Goal: Task Accomplishment & Management: Manage account settings

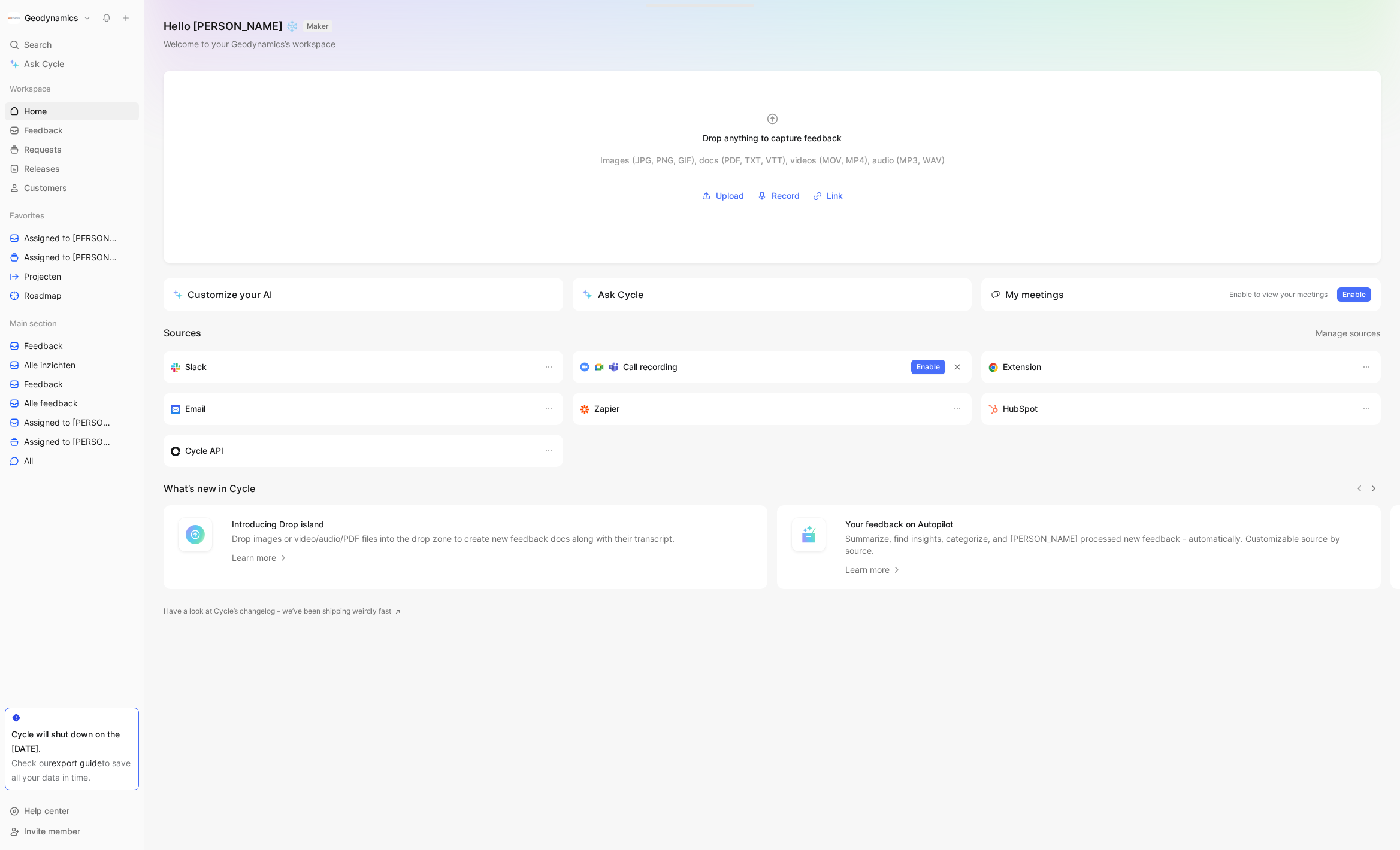
click at [49, 19] on h1 "Geodynamics" at bounding box center [52, 18] width 54 height 11
click at [69, 155] on div "Export assets" at bounding box center [81, 161] width 147 height 19
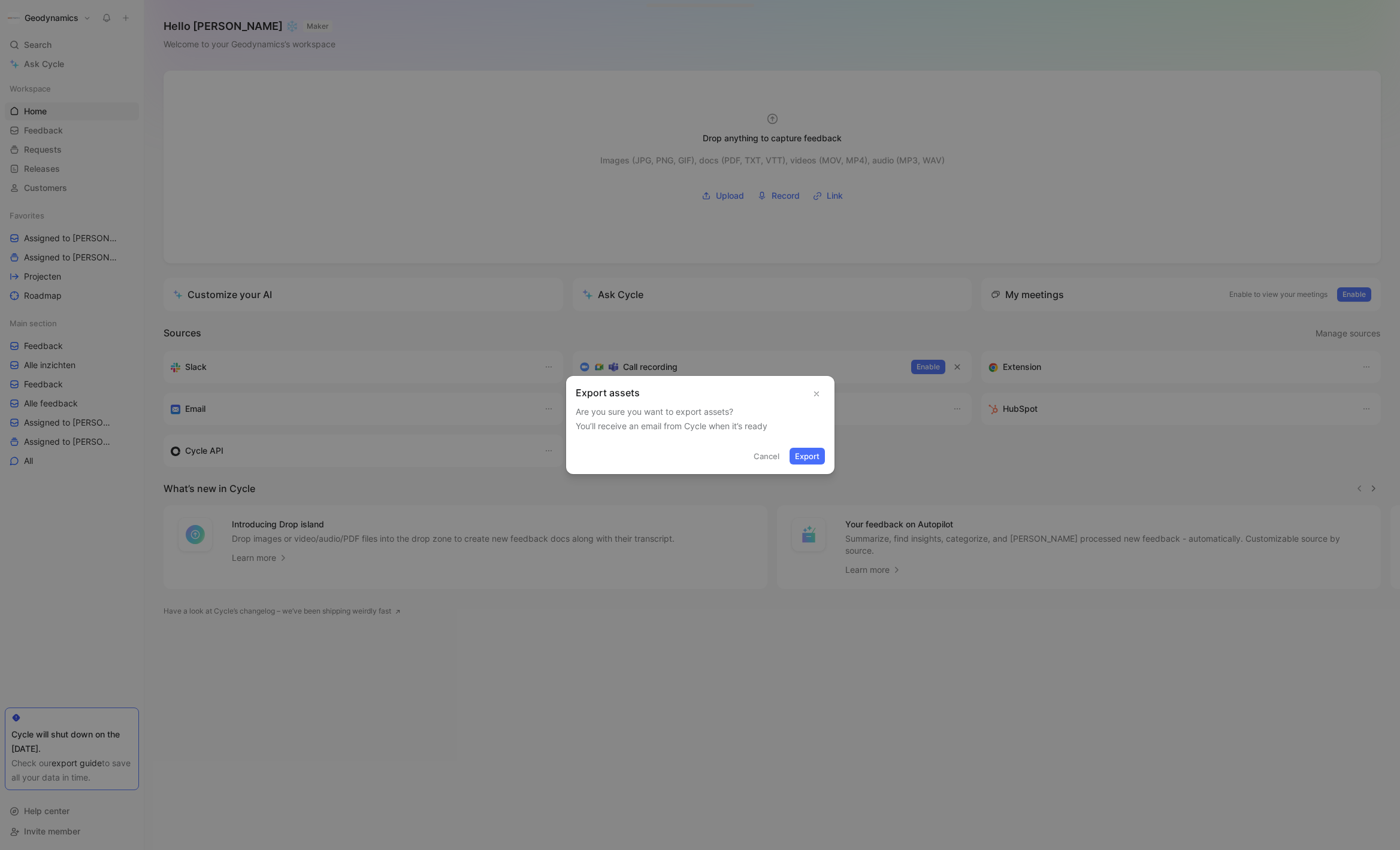
click at [810, 458] on button "Export" at bounding box center [807, 456] width 36 height 17
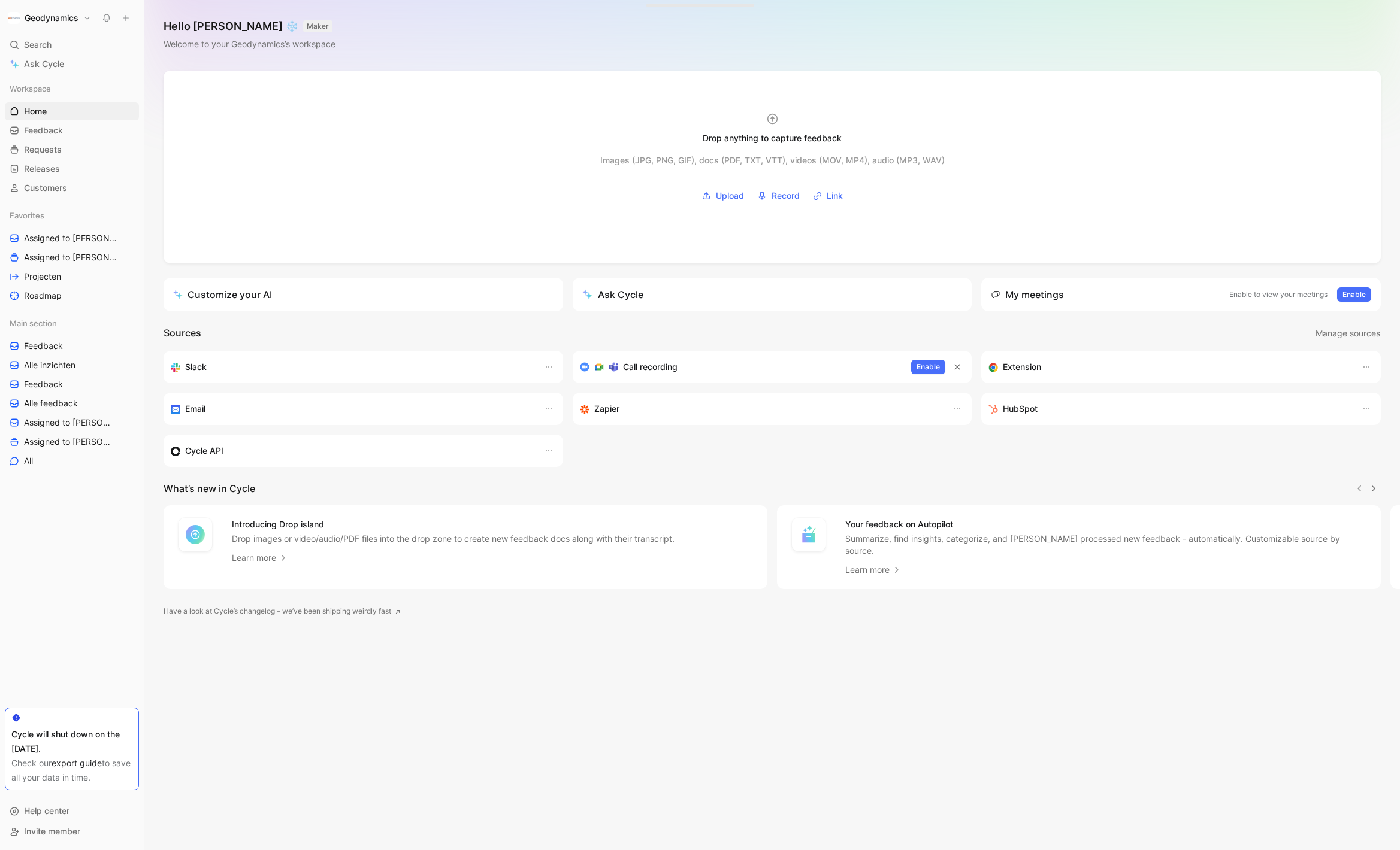
click at [80, 764] on link "export guide" at bounding box center [76, 763] width 50 height 10
click at [72, 359] on span "Alle inzichten" at bounding box center [49, 365] width 52 height 12
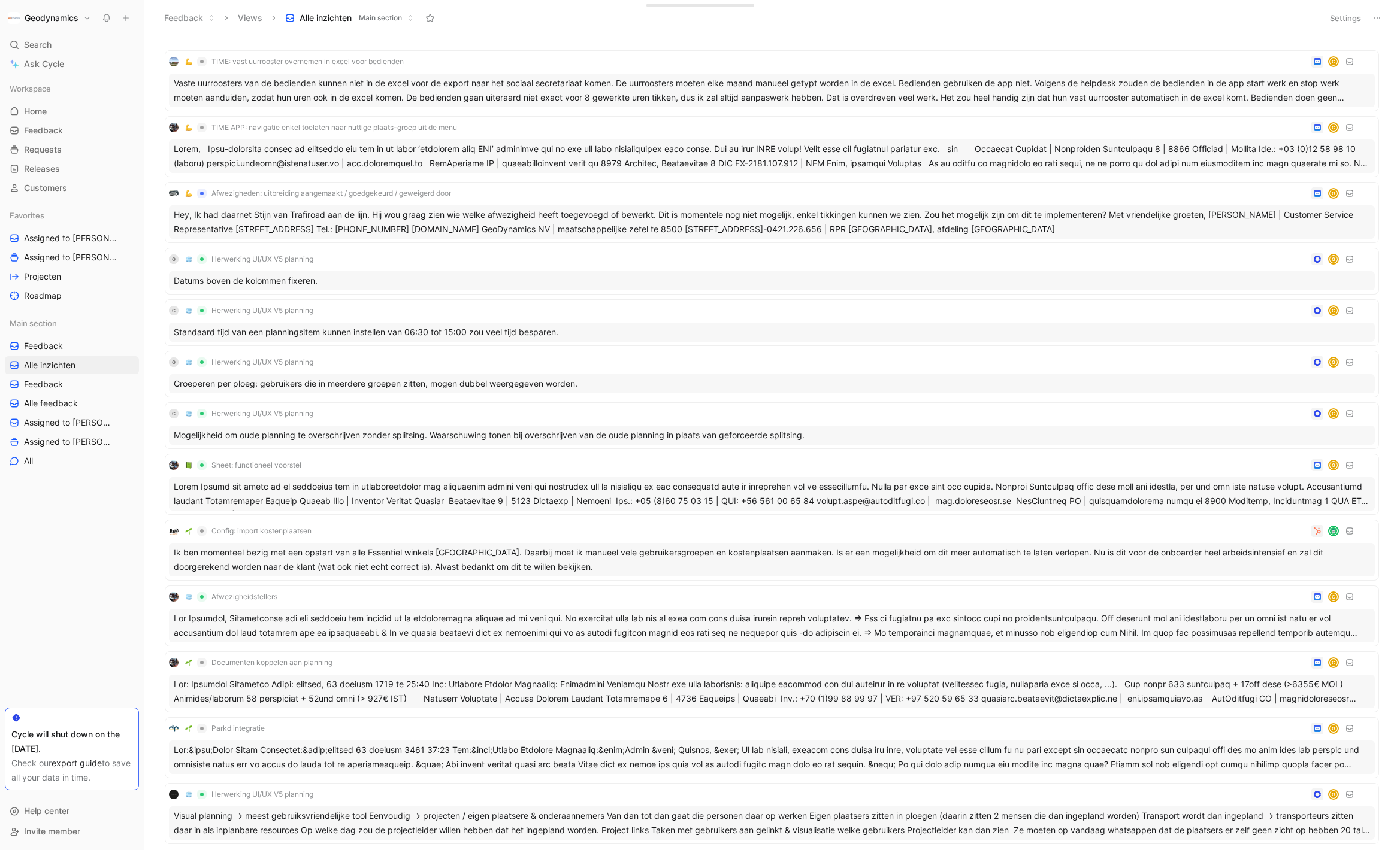
click at [1381, 19] on icon at bounding box center [1377, 18] width 9 height 9
click at [1344, 63] on div "Export in CSV" at bounding box center [1335, 61] width 90 height 15
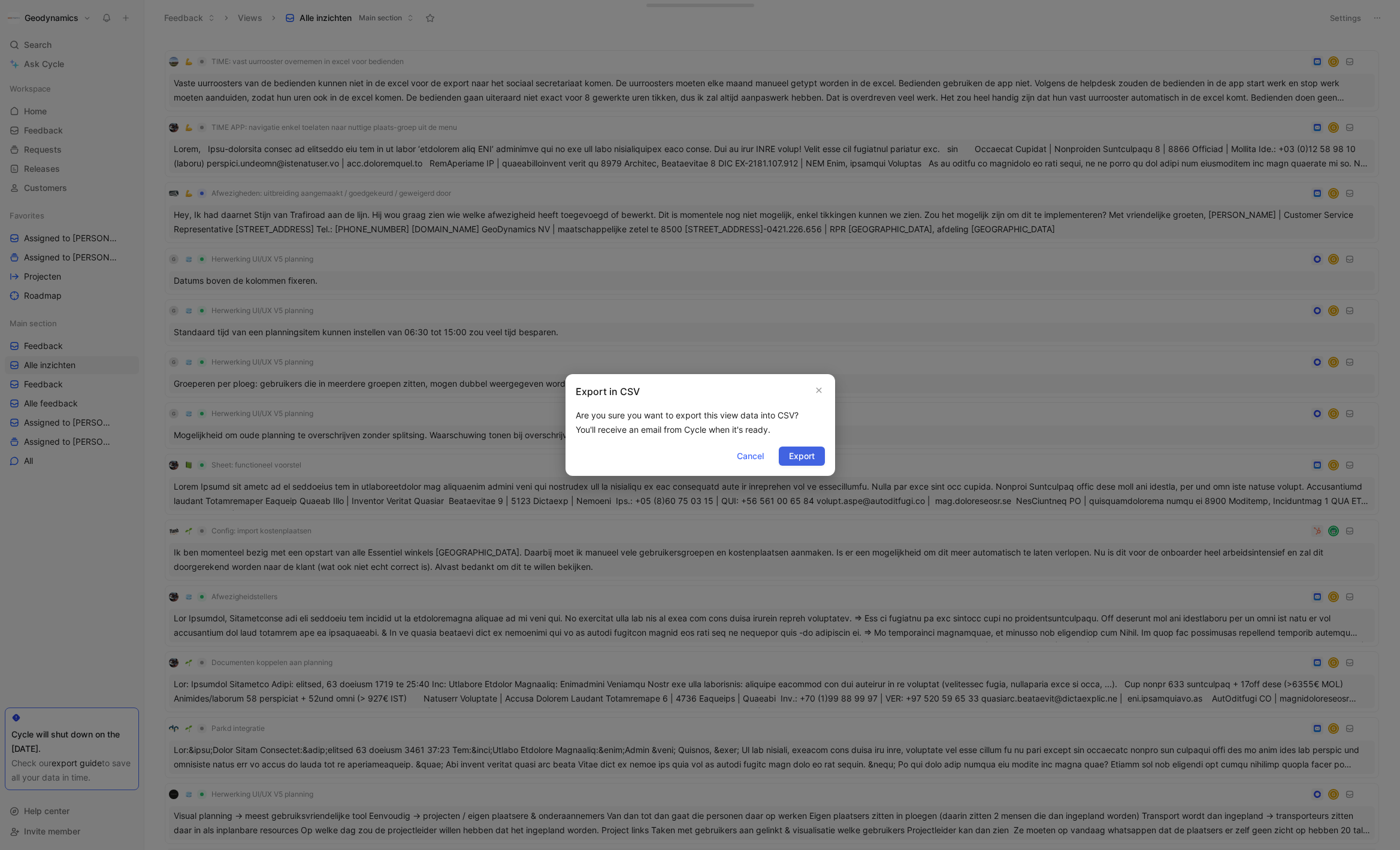
click at [799, 450] on span "Export" at bounding box center [801, 456] width 25 height 15
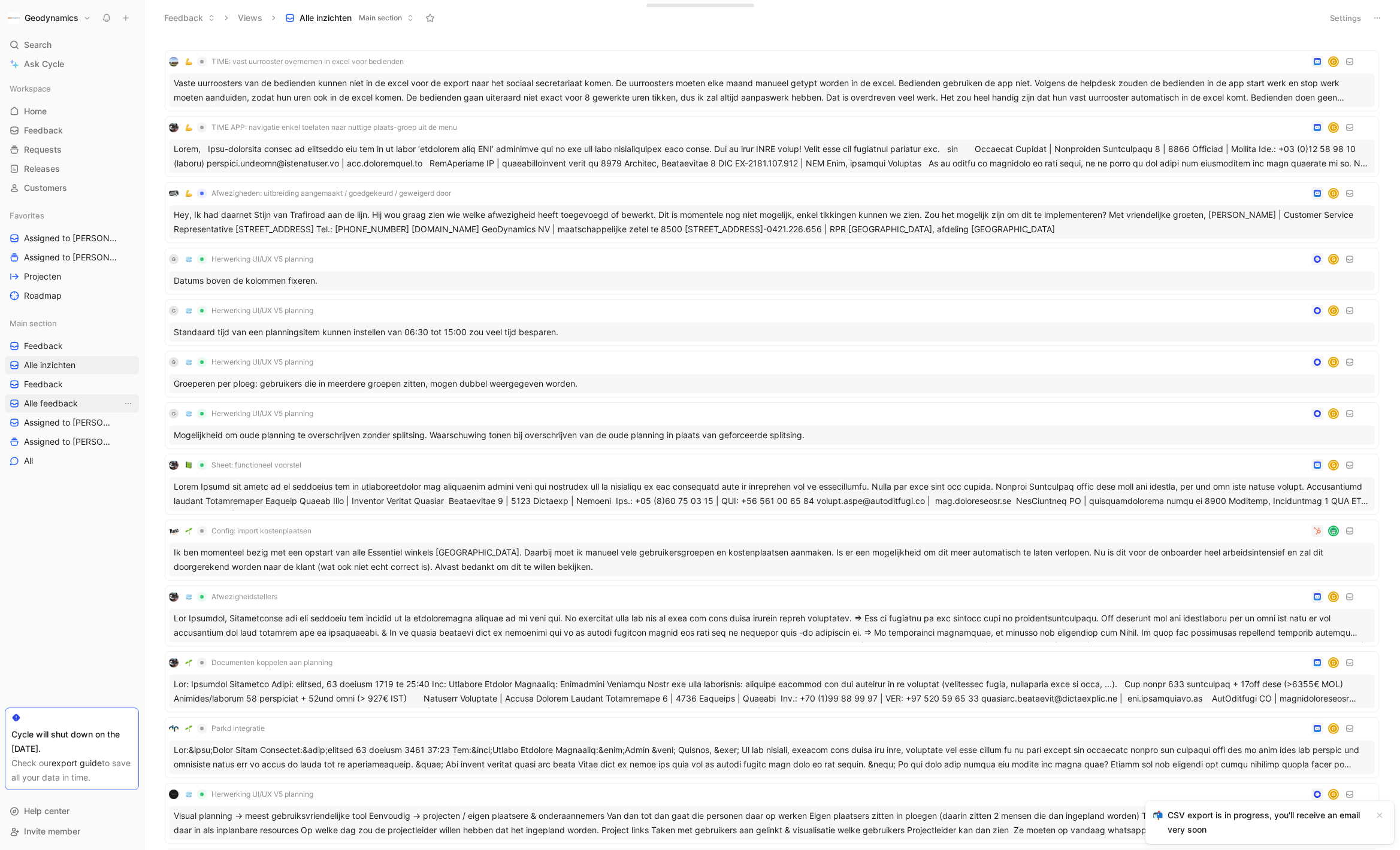
click at [63, 399] on span "Alle feedback" at bounding box center [51, 404] width 54 height 12
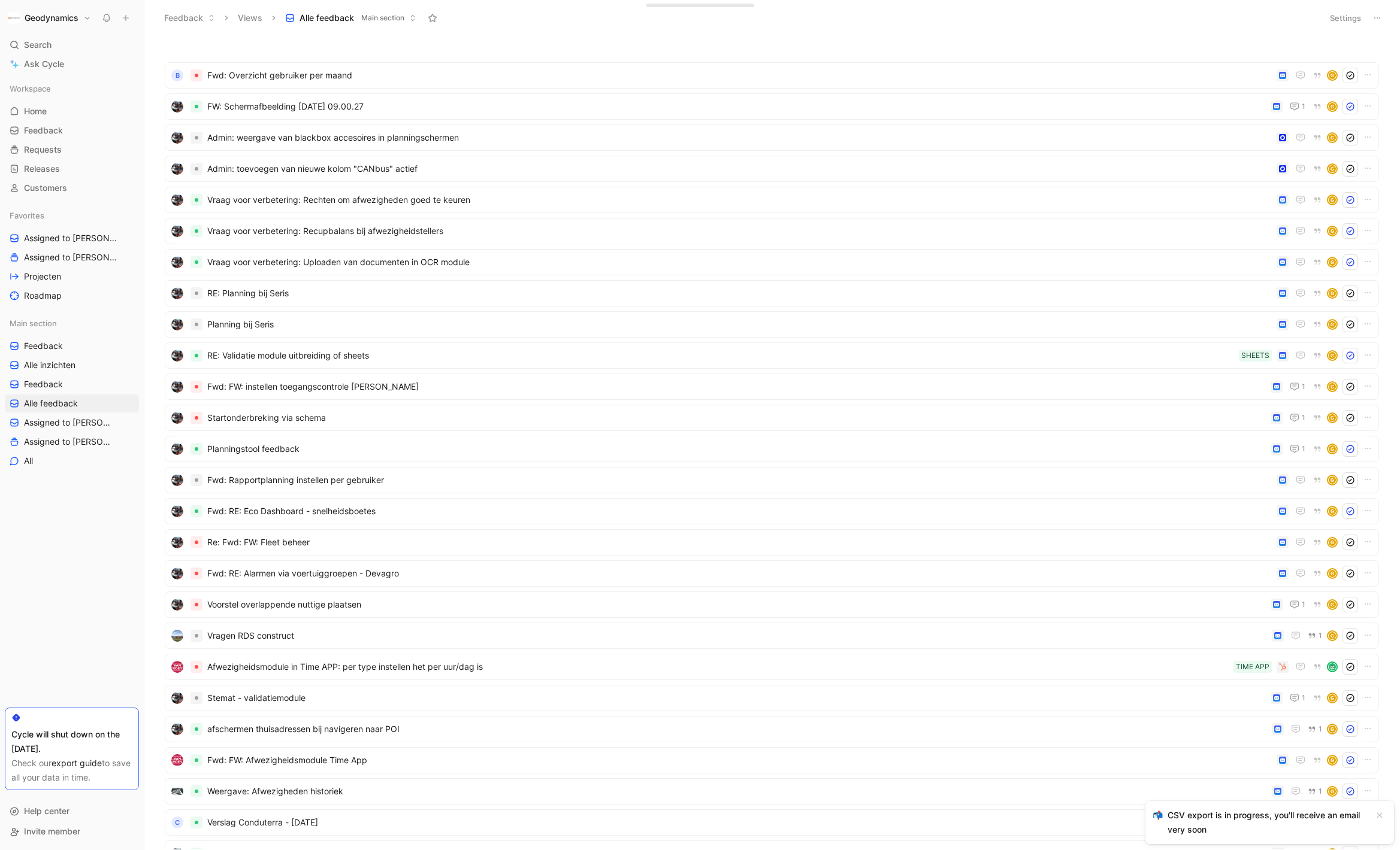
click at [1377, 13] on icon at bounding box center [1377, 18] width 9 height 9
click at [1341, 63] on span "Export in CSV" at bounding box center [1317, 60] width 54 height 10
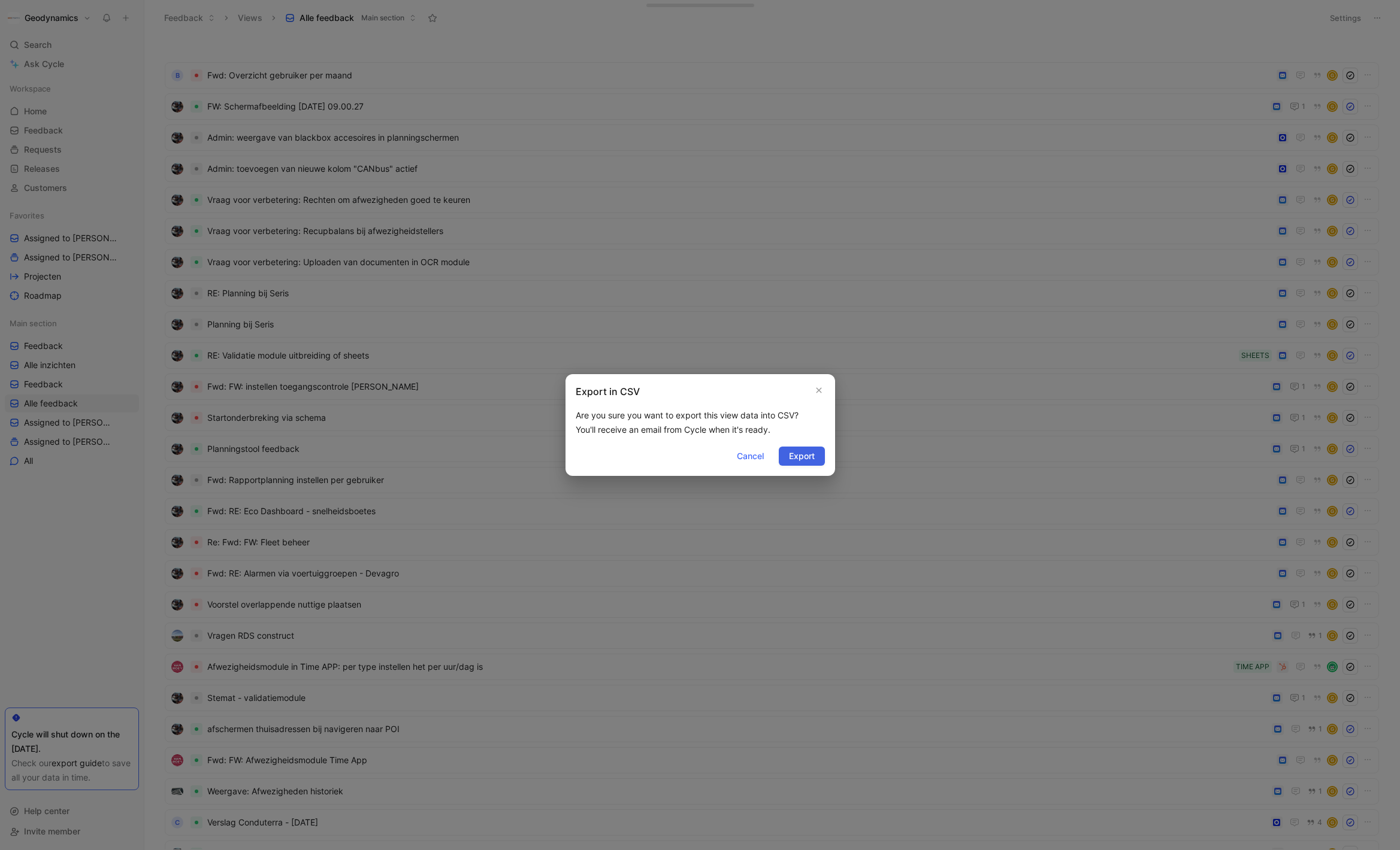
click at [788, 455] on span "Export" at bounding box center [801, 456] width 25 height 15
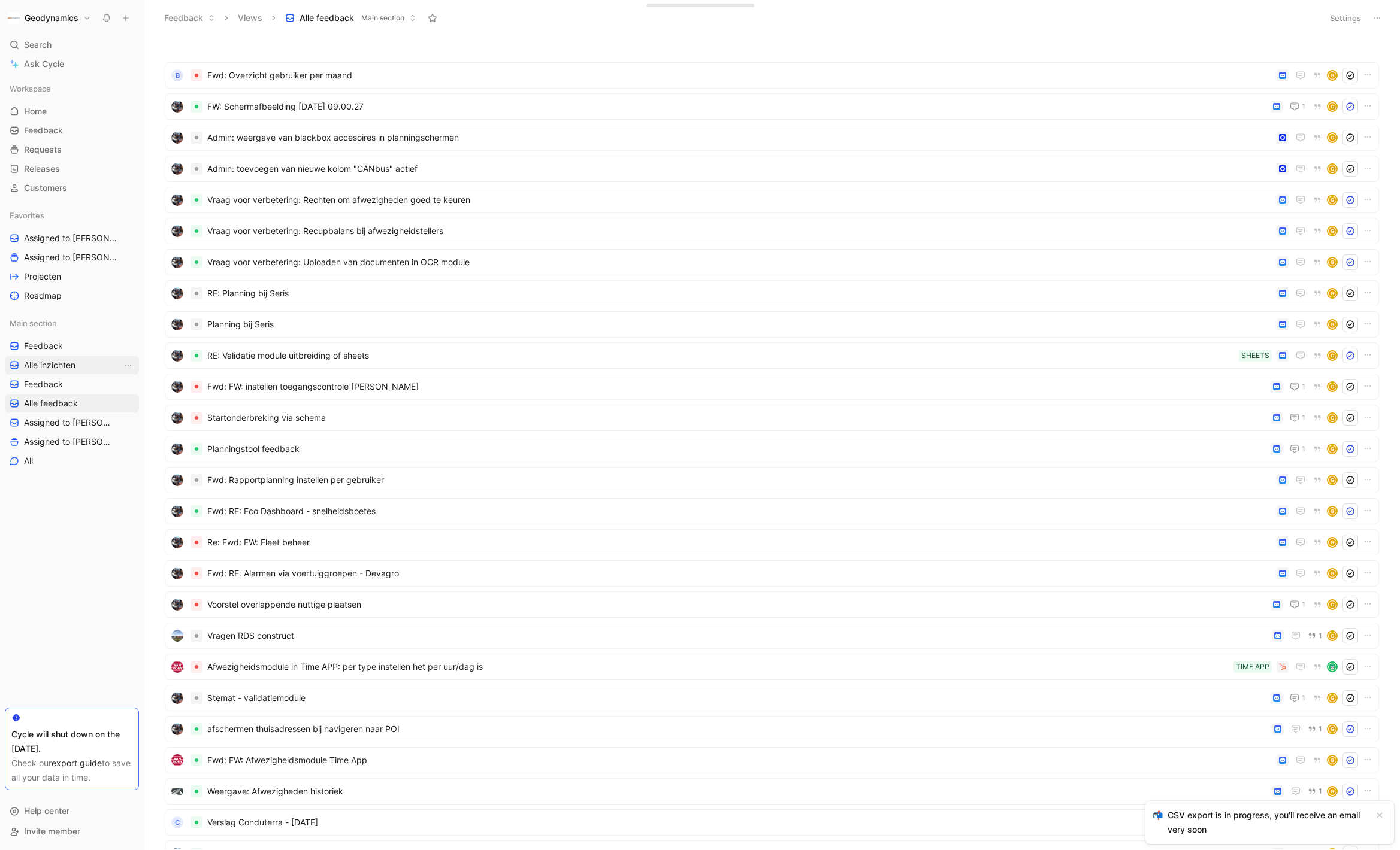
click at [56, 370] on span "Alle inzichten" at bounding box center [49, 365] width 52 height 12
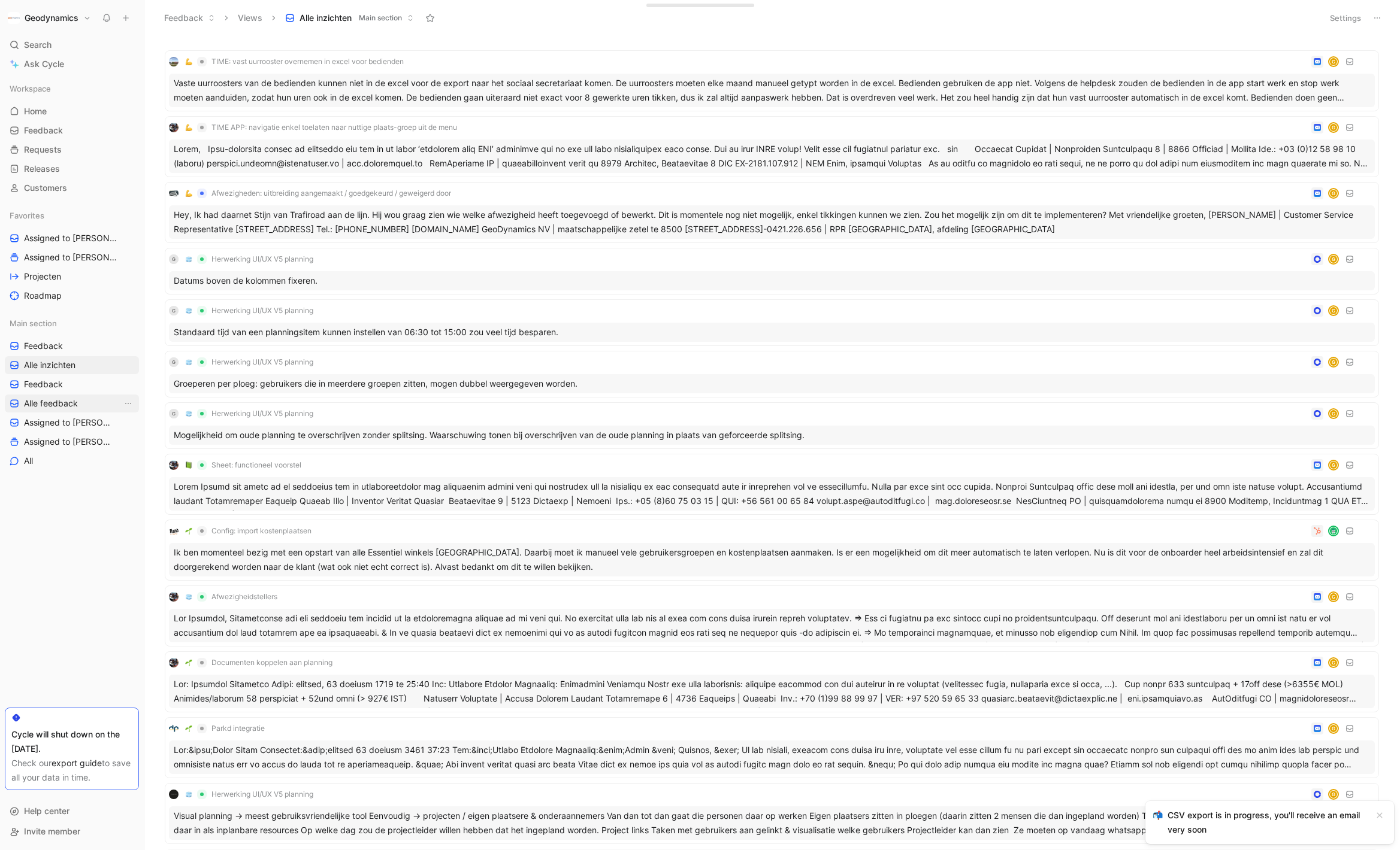
click at [58, 405] on span "Alle feedback" at bounding box center [51, 404] width 54 height 12
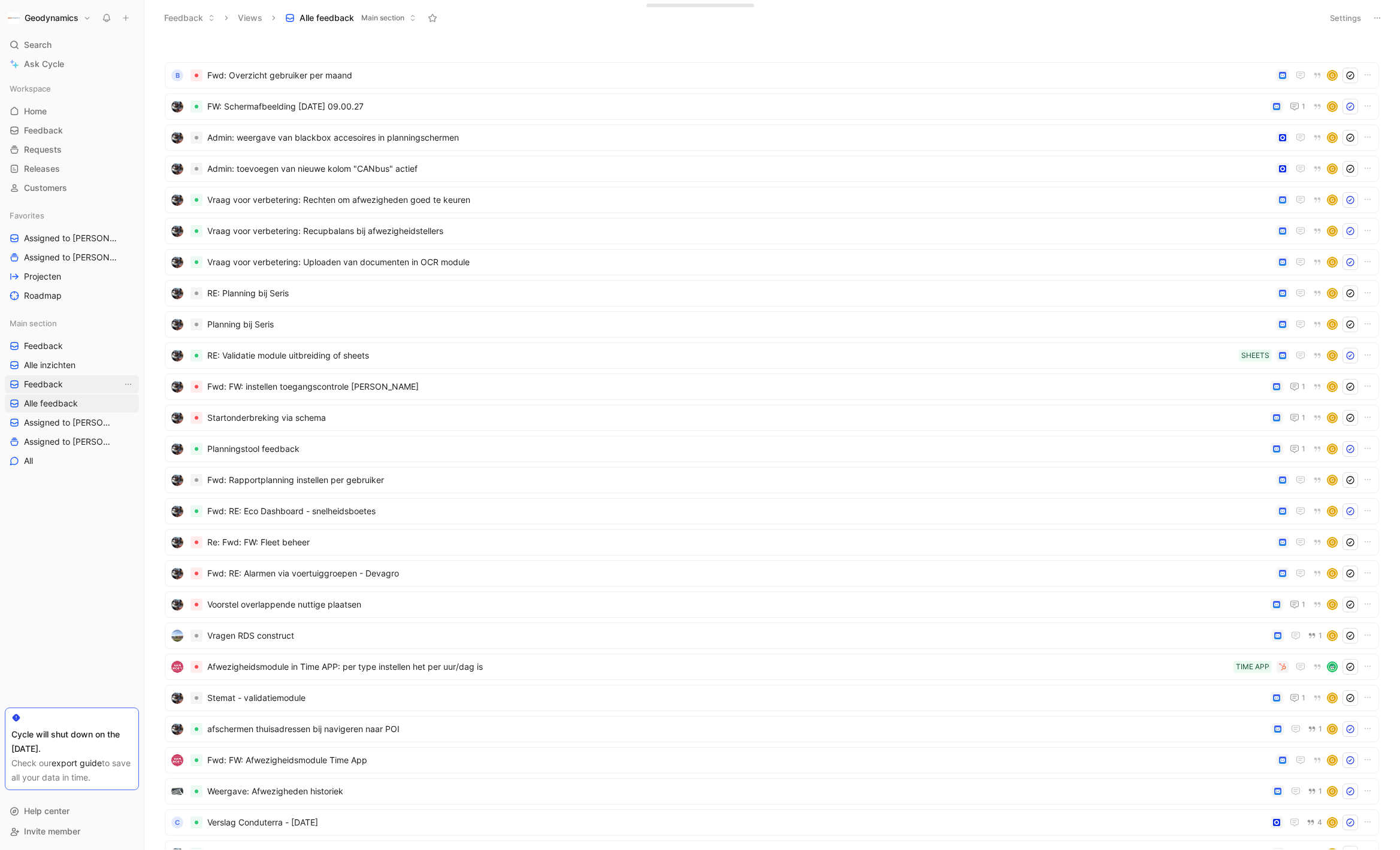
click at [59, 384] on span "Feedback" at bounding box center [43, 384] width 39 height 12
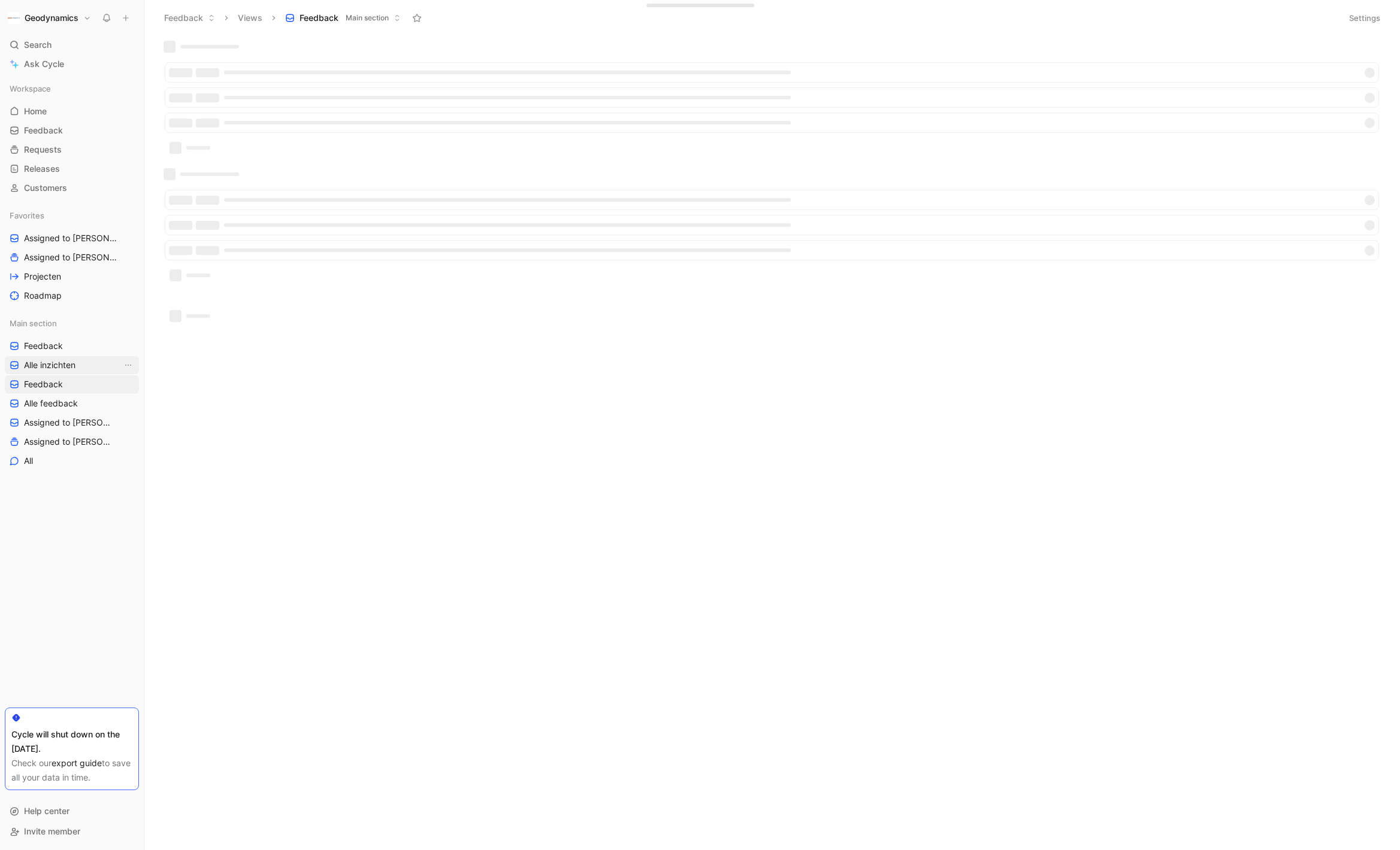
click at [64, 367] on span "Alle inzichten" at bounding box center [49, 365] width 52 height 12
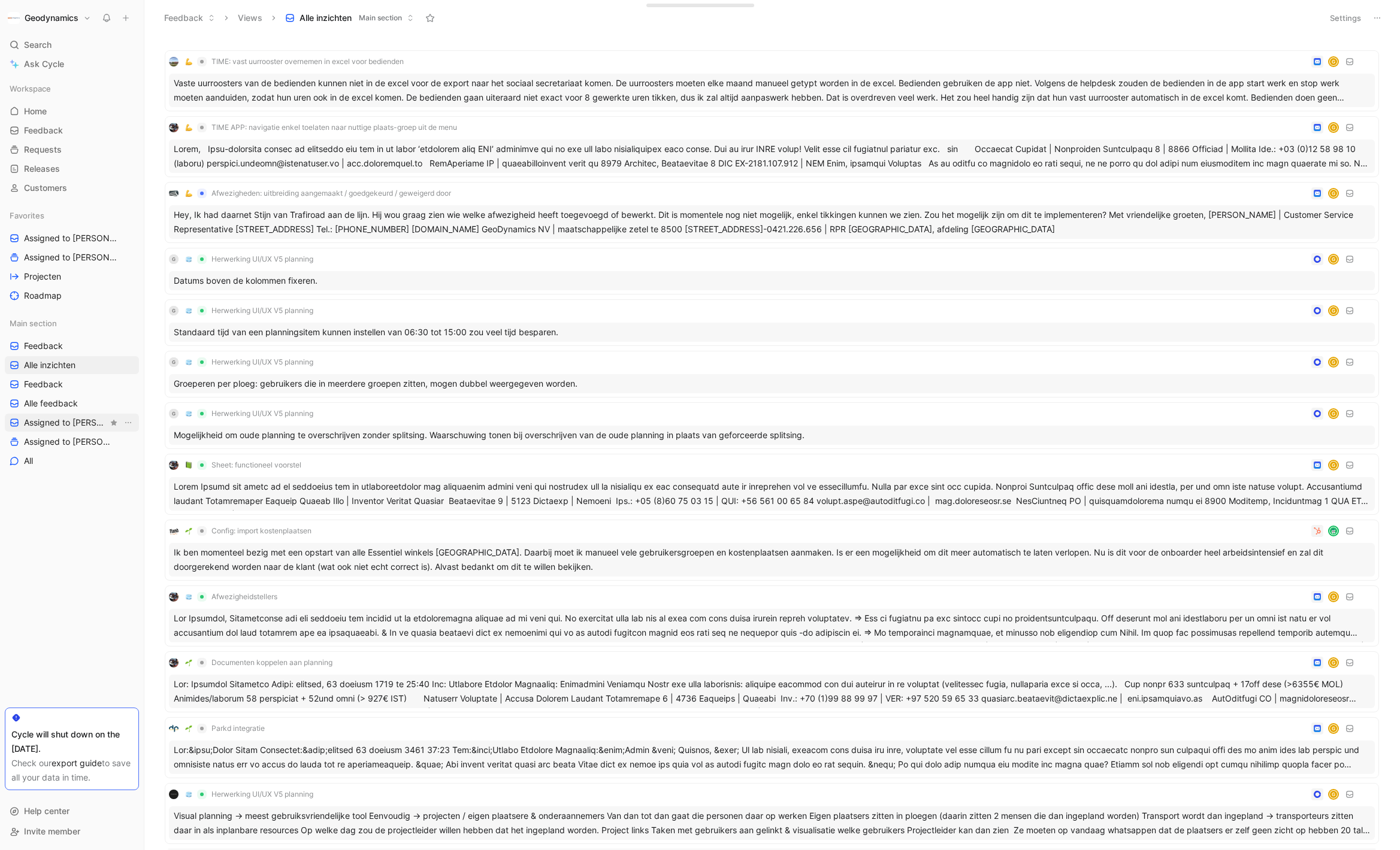
click at [73, 418] on span "Assigned to [PERSON_NAME]" at bounding box center [66, 423] width 84 height 12
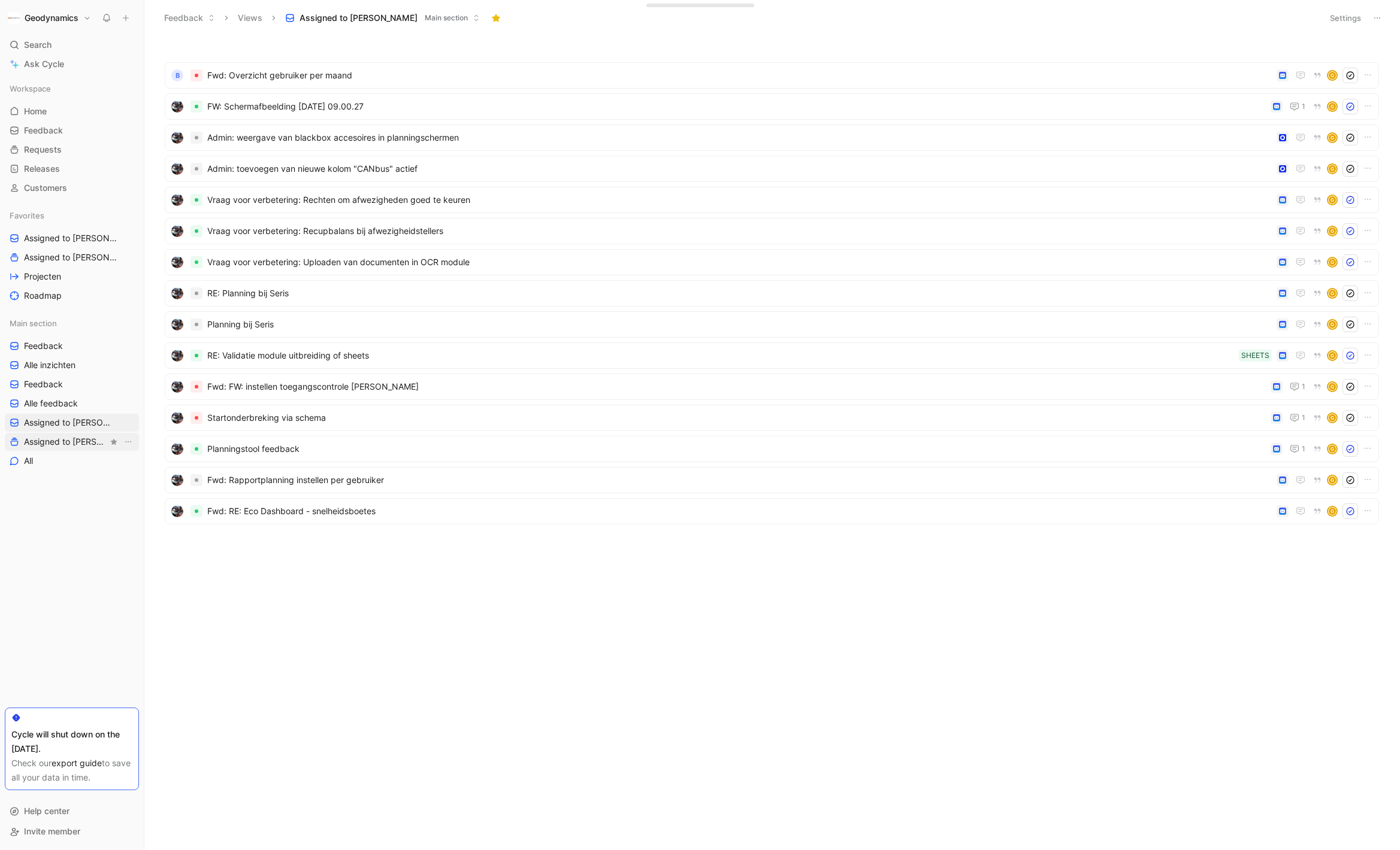
click at [68, 443] on span "Assigned to [PERSON_NAME]" at bounding box center [66, 442] width 84 height 12
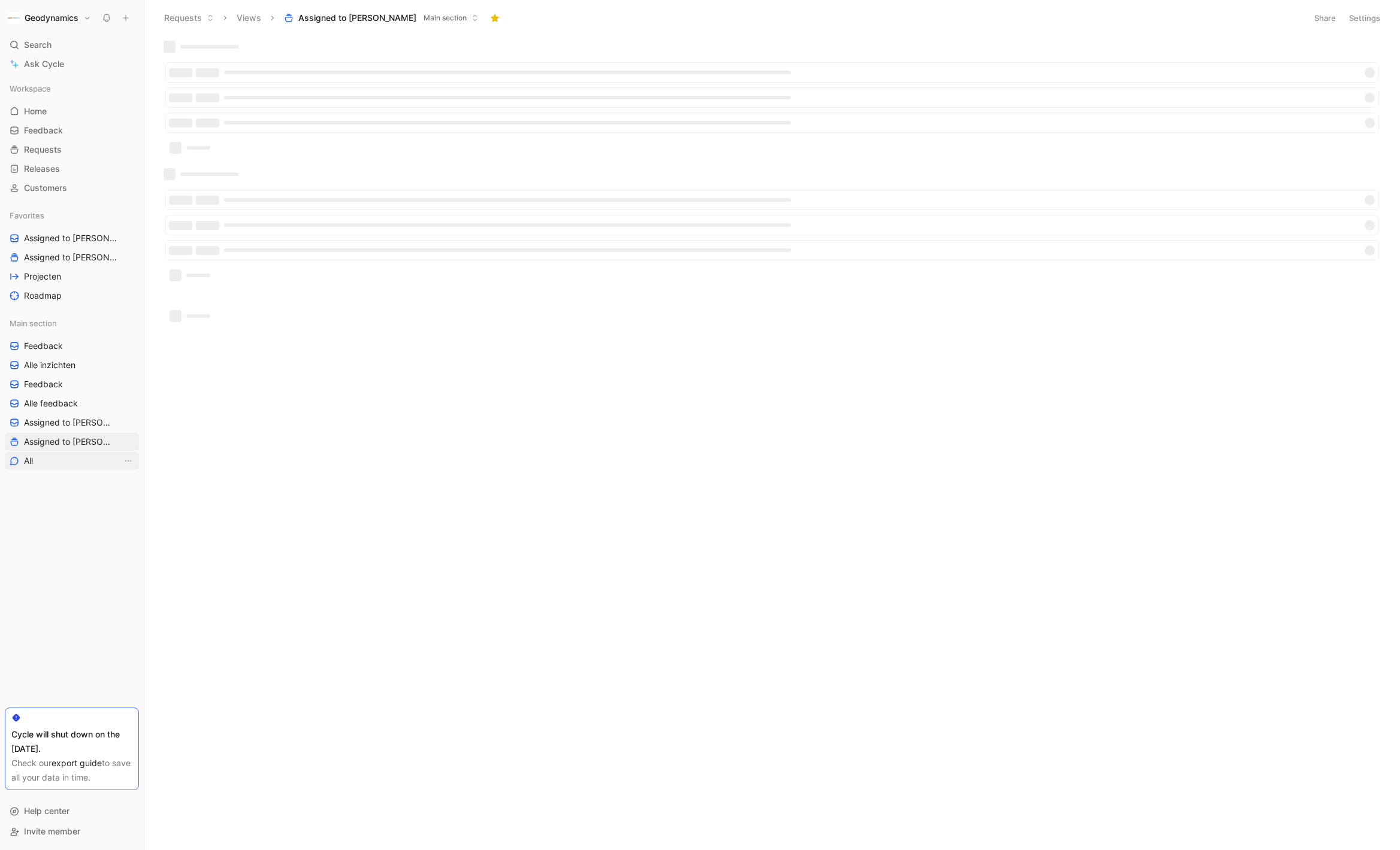
click at [63, 460] on link "All" at bounding box center [72, 461] width 134 height 18
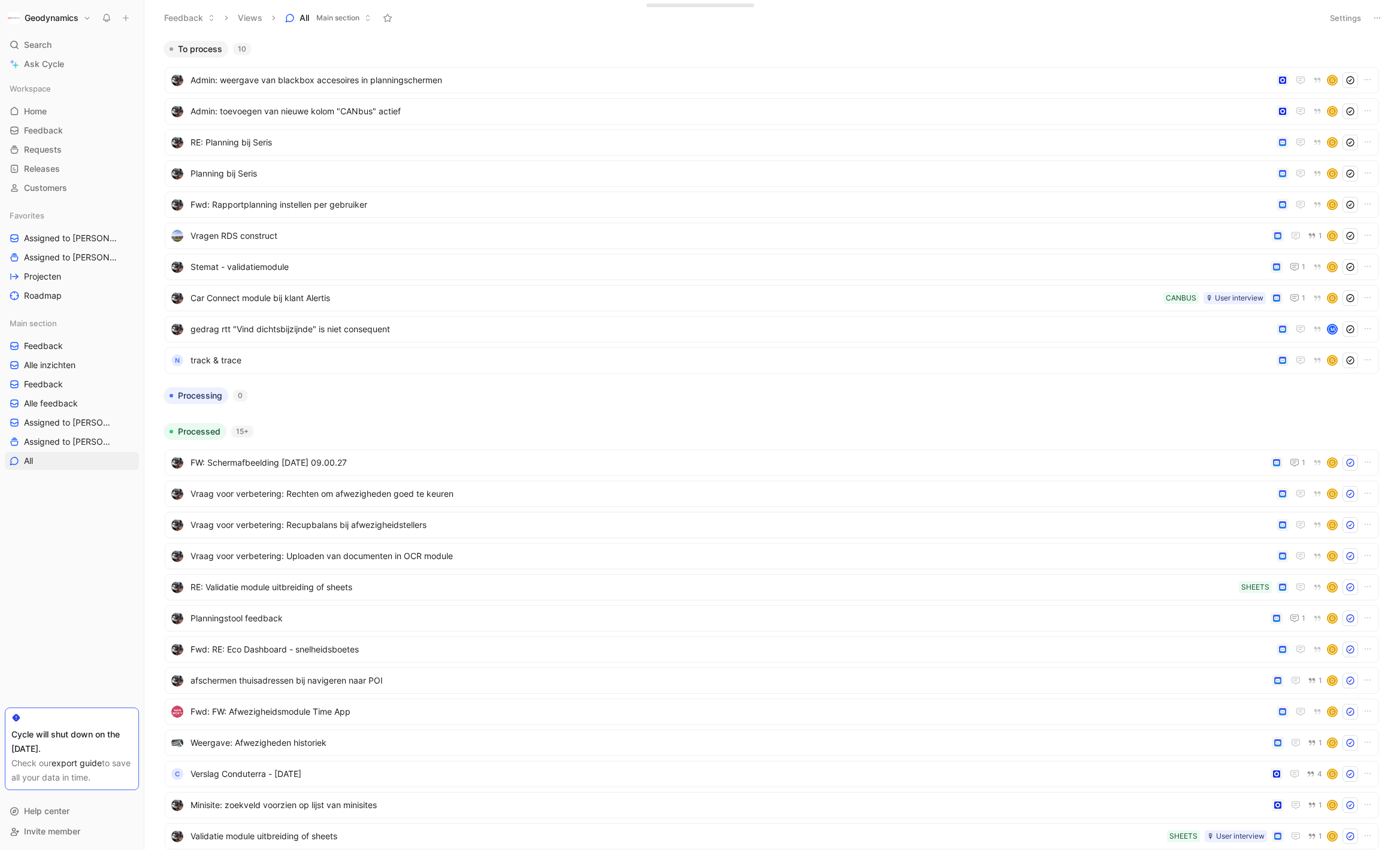
click at [202, 12] on button "Feedback" at bounding box center [190, 18] width 62 height 18
click at [208, 55] on div "Requests" at bounding box center [239, 61] width 121 height 15
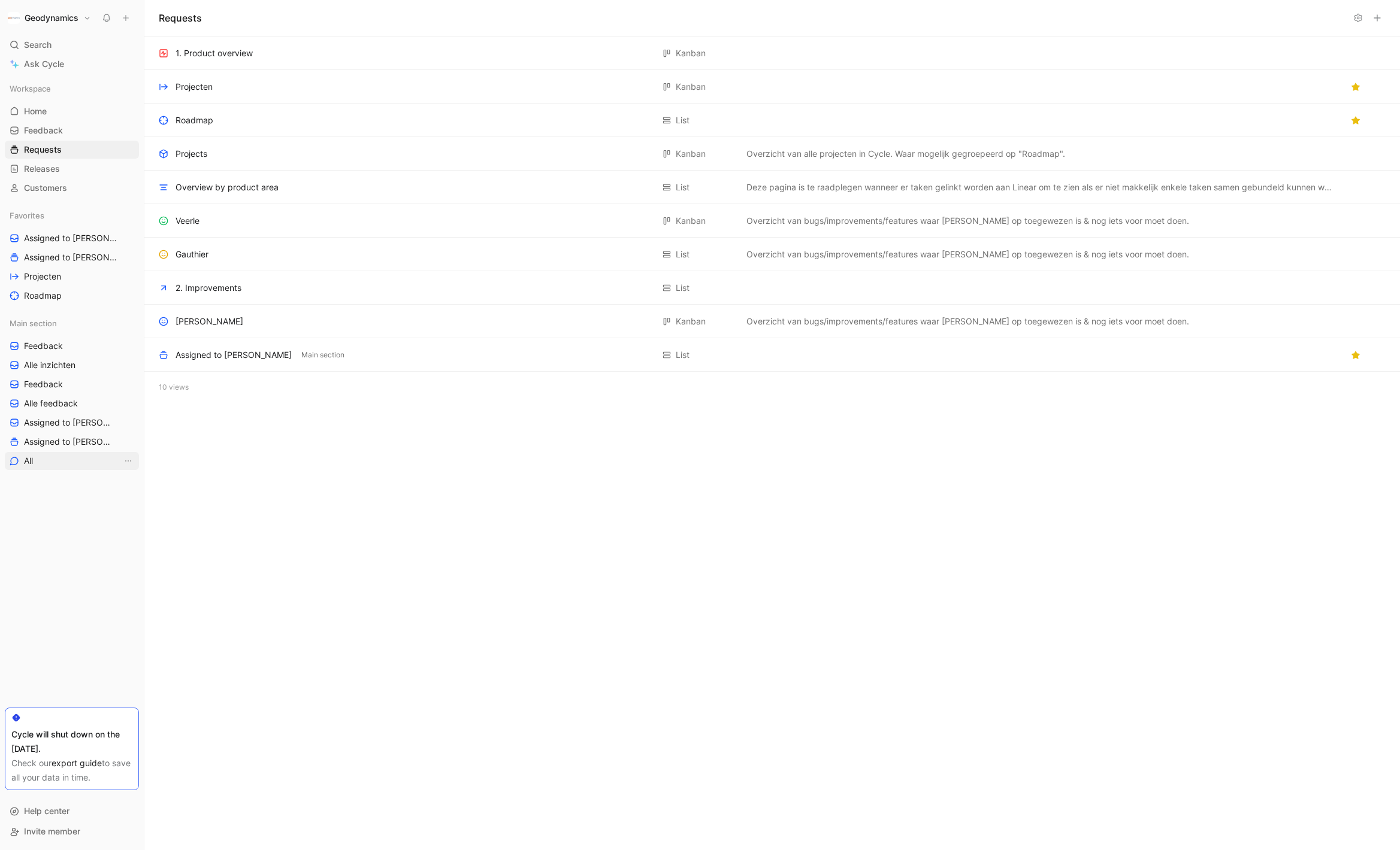
click at [68, 462] on link "All" at bounding box center [72, 461] width 134 height 18
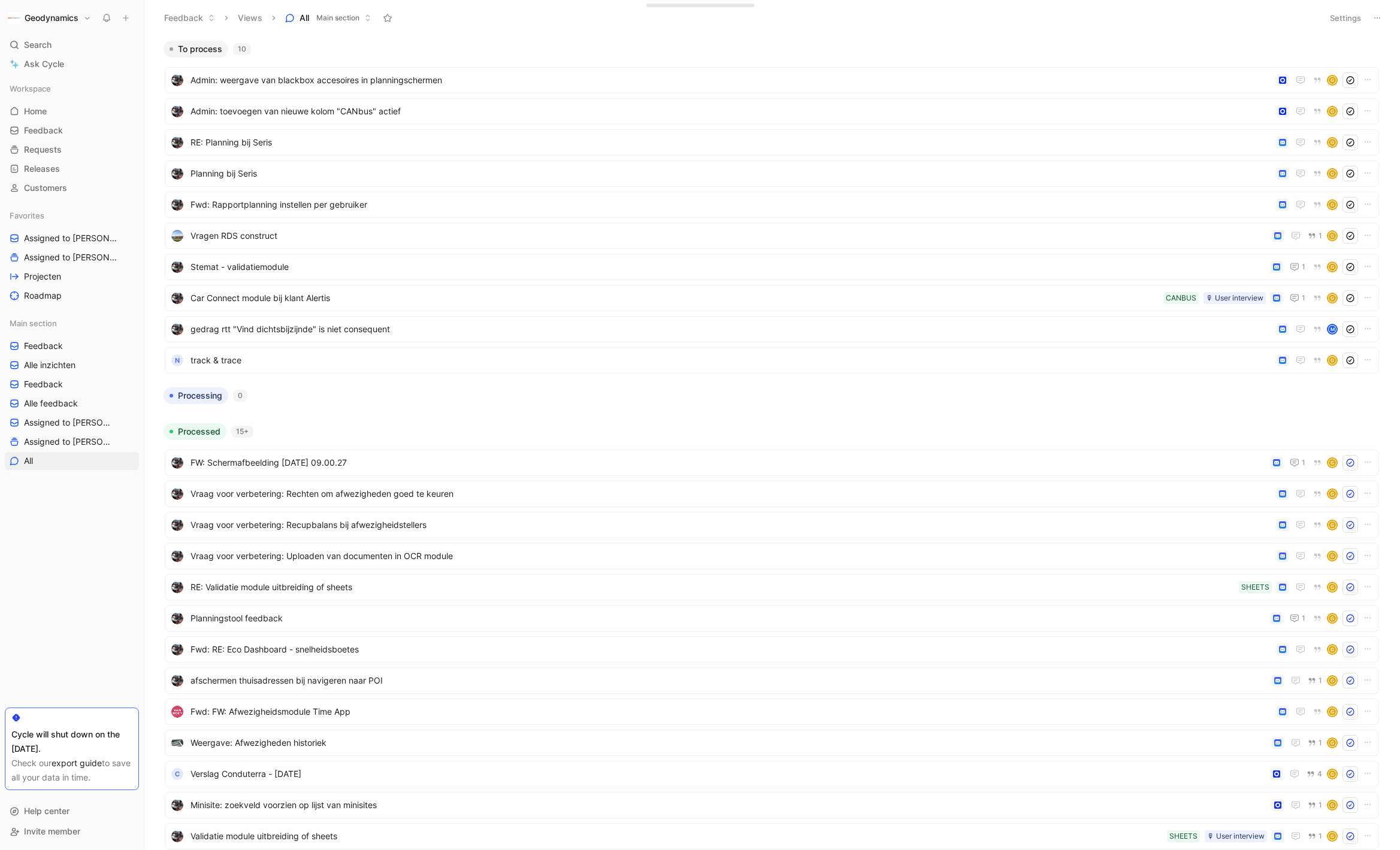
click at [201, 14] on button "Feedback" at bounding box center [190, 18] width 62 height 18
click at [202, 68] on div "Requests" at bounding box center [239, 61] width 121 height 15
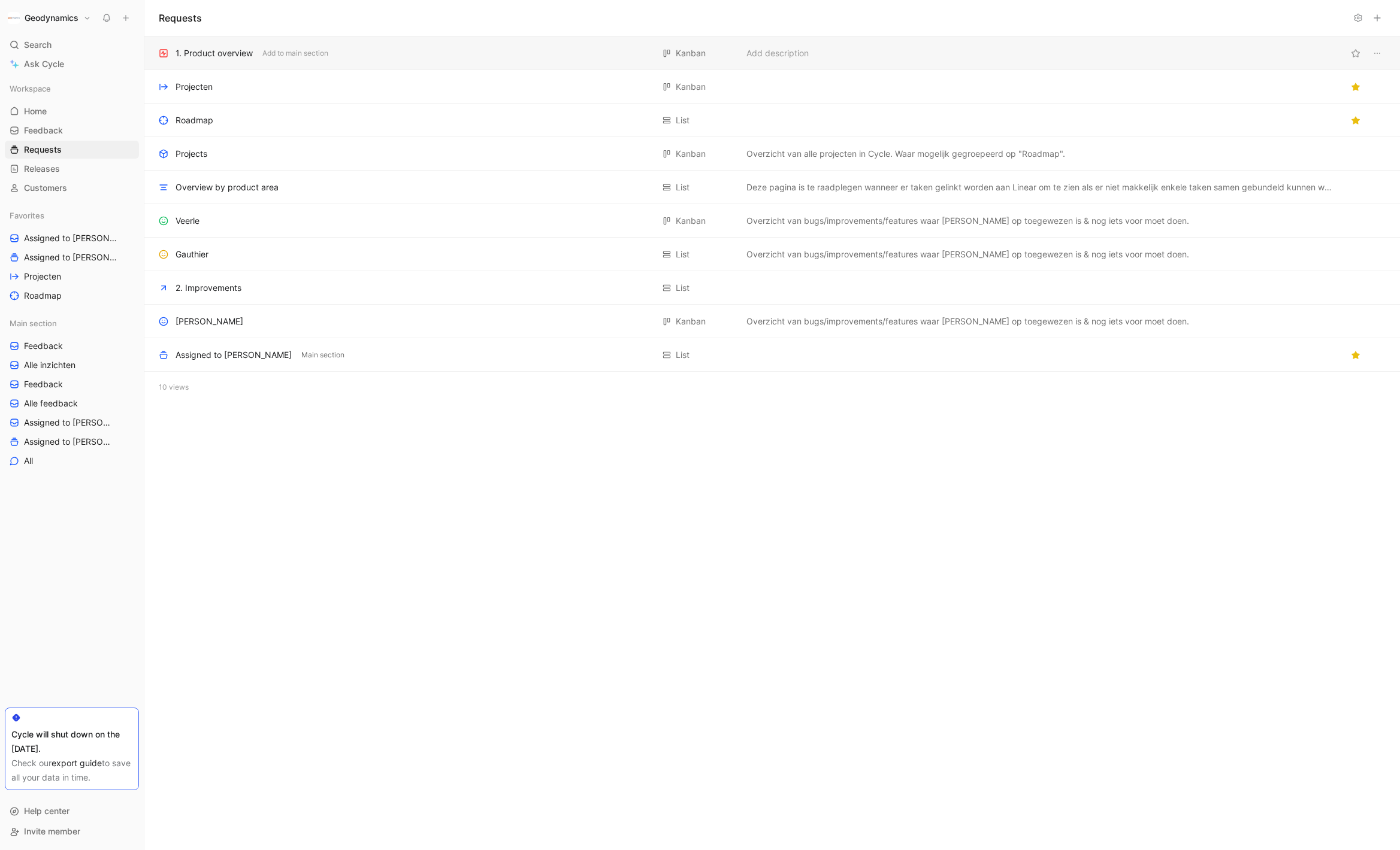
click at [432, 57] on div "1. Product overview Add to main section" at bounding box center [406, 53] width 494 height 15
click at [390, 350] on div "Assigned to [PERSON_NAME] section" at bounding box center [406, 355] width 494 height 15
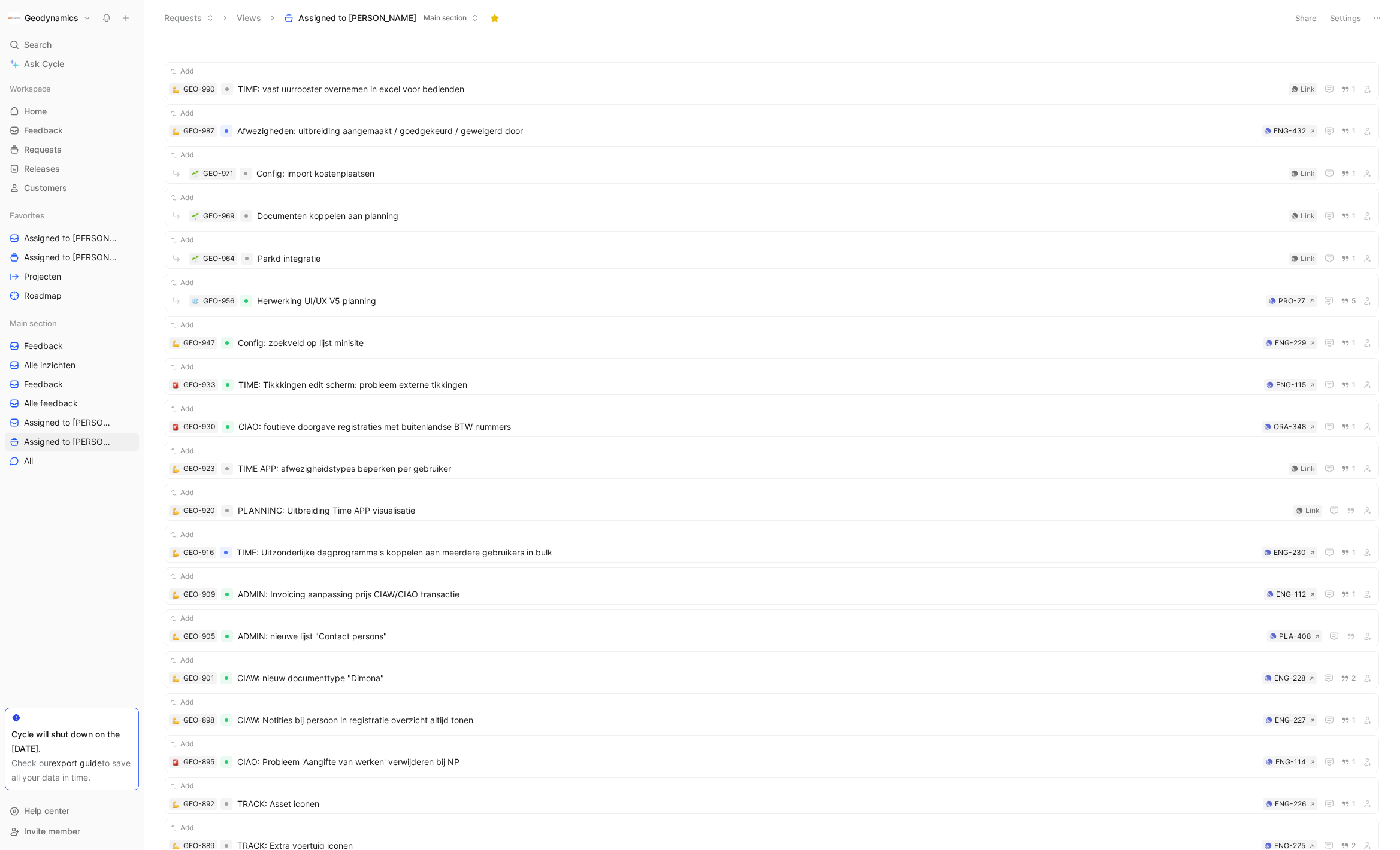
click at [1361, 17] on button "Settings" at bounding box center [1345, 18] width 42 height 17
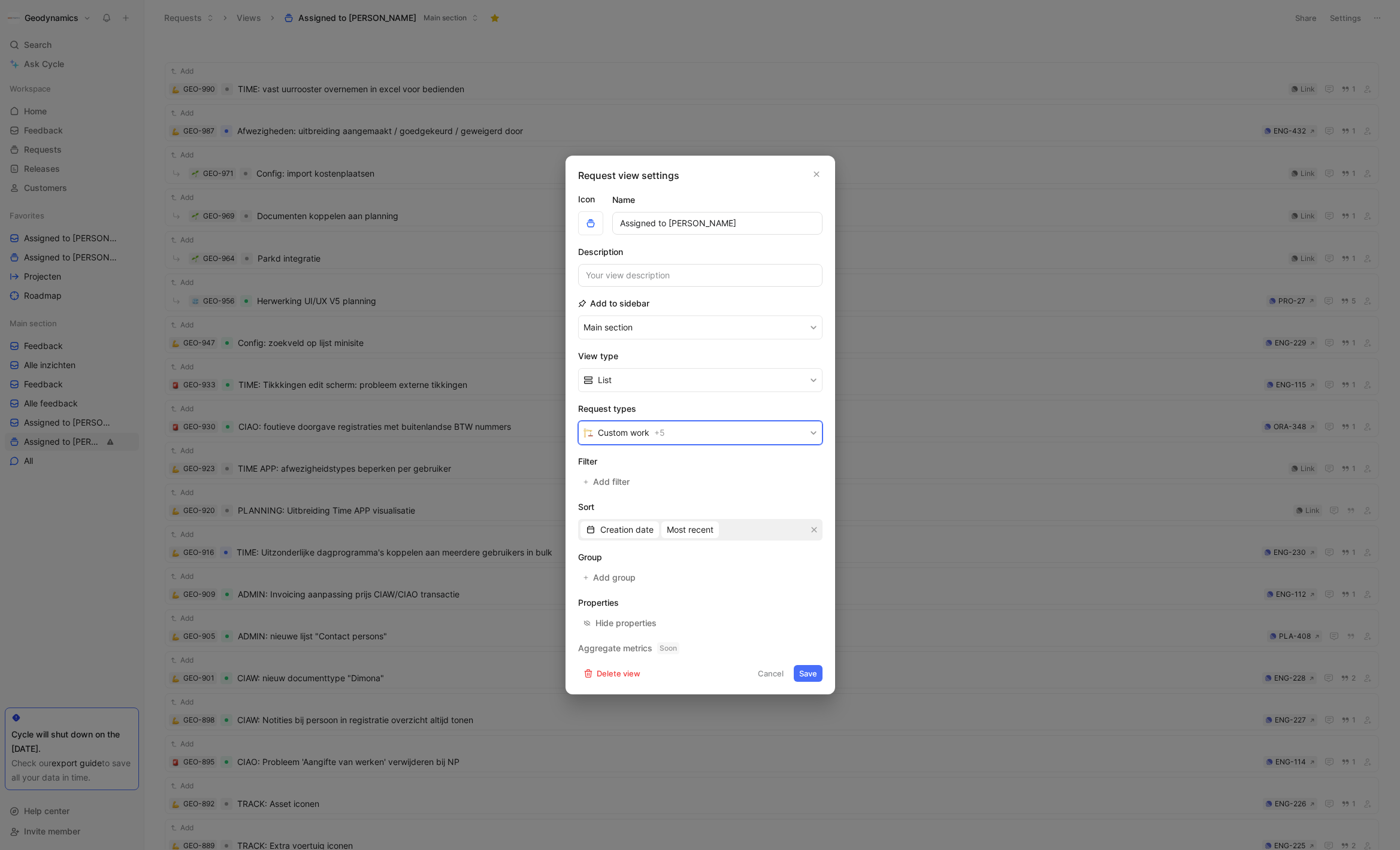
click at [693, 432] on button "Custom work + 5" at bounding box center [700, 432] width 244 height 24
click at [815, 672] on button "Save" at bounding box center [808, 674] width 29 height 17
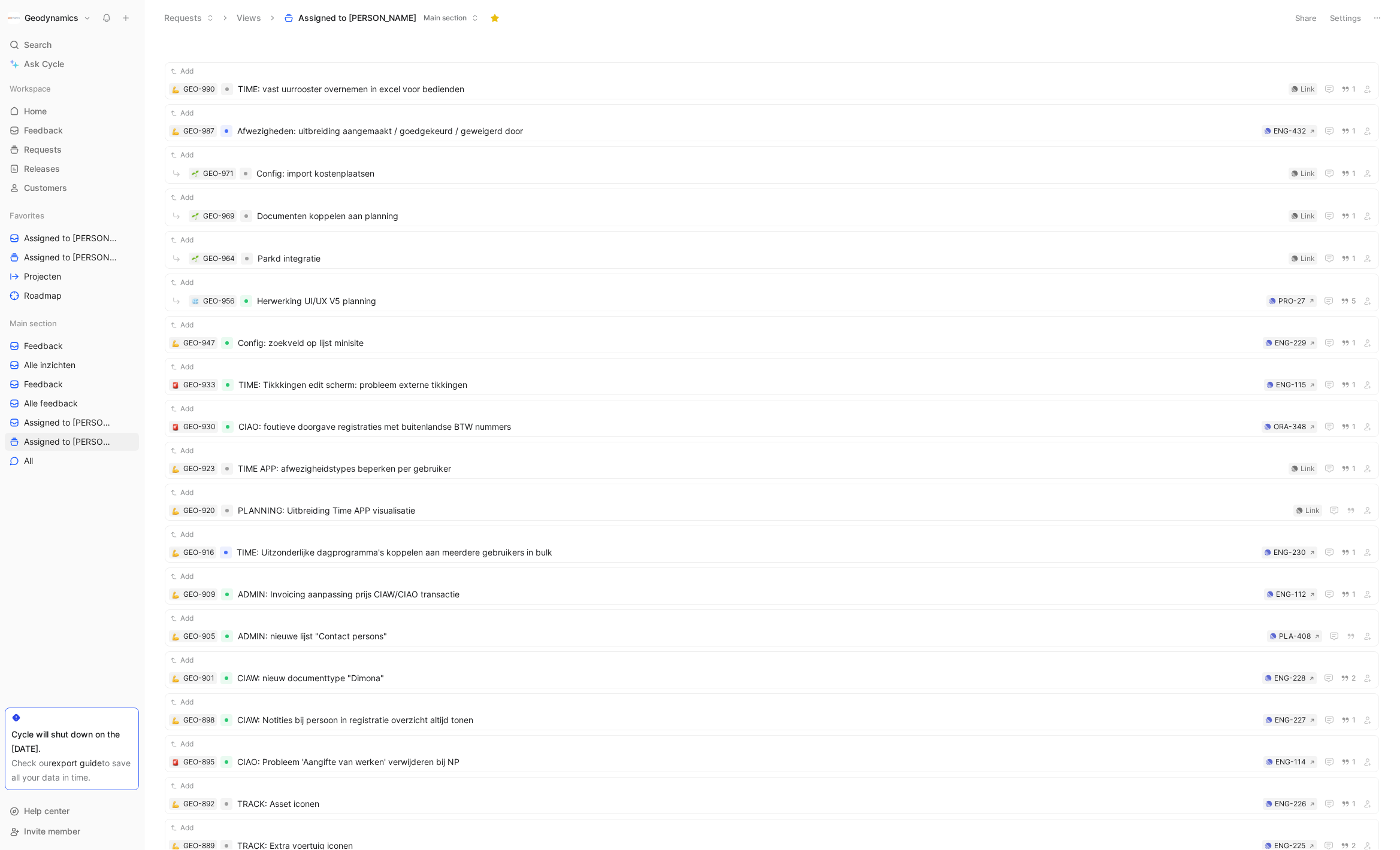
click at [1375, 19] on icon at bounding box center [1377, 18] width 9 height 9
click at [1344, 62] on div "Export in CSV" at bounding box center [1335, 61] width 90 height 15
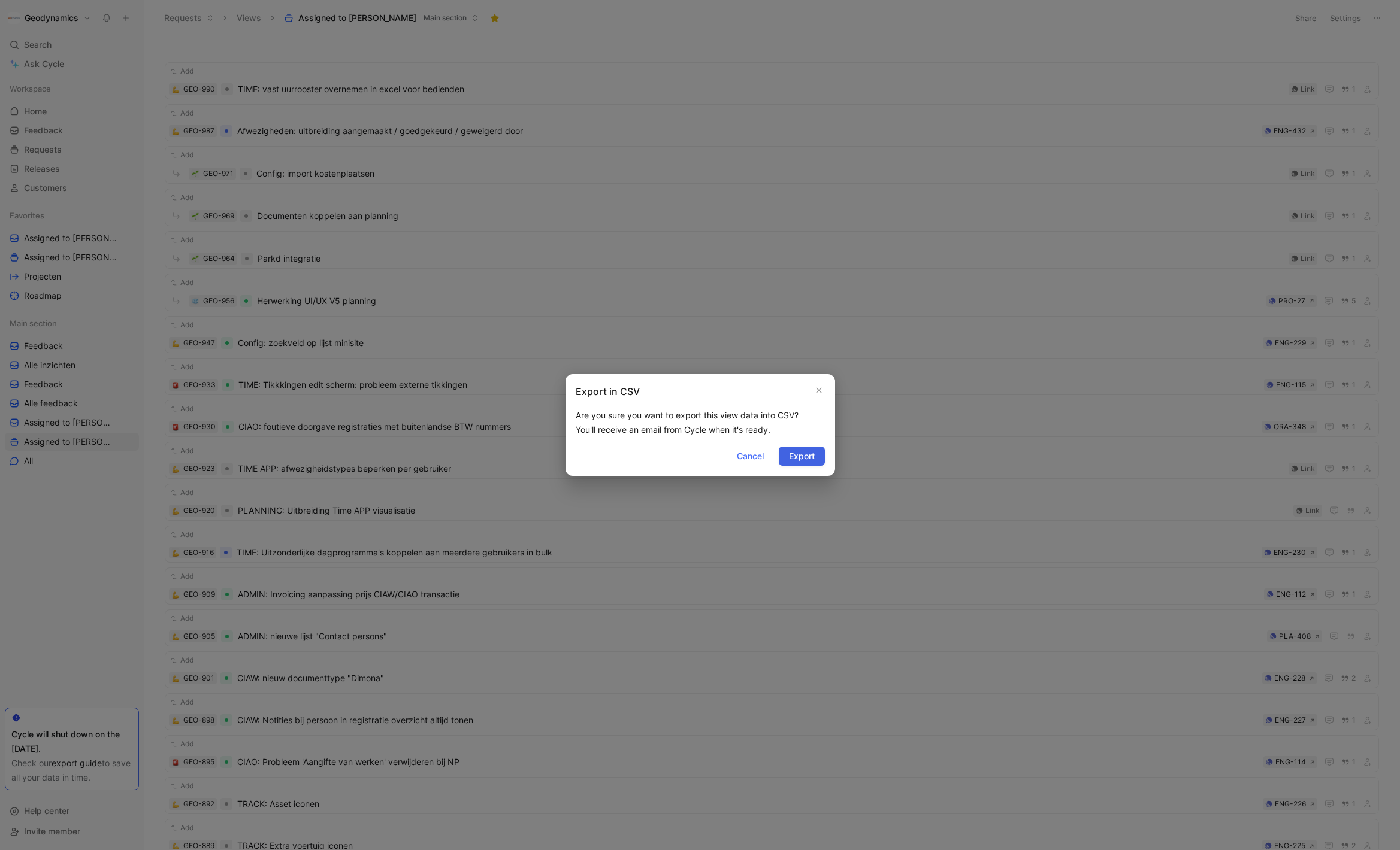
click at [799, 458] on span "Export" at bounding box center [801, 456] width 25 height 15
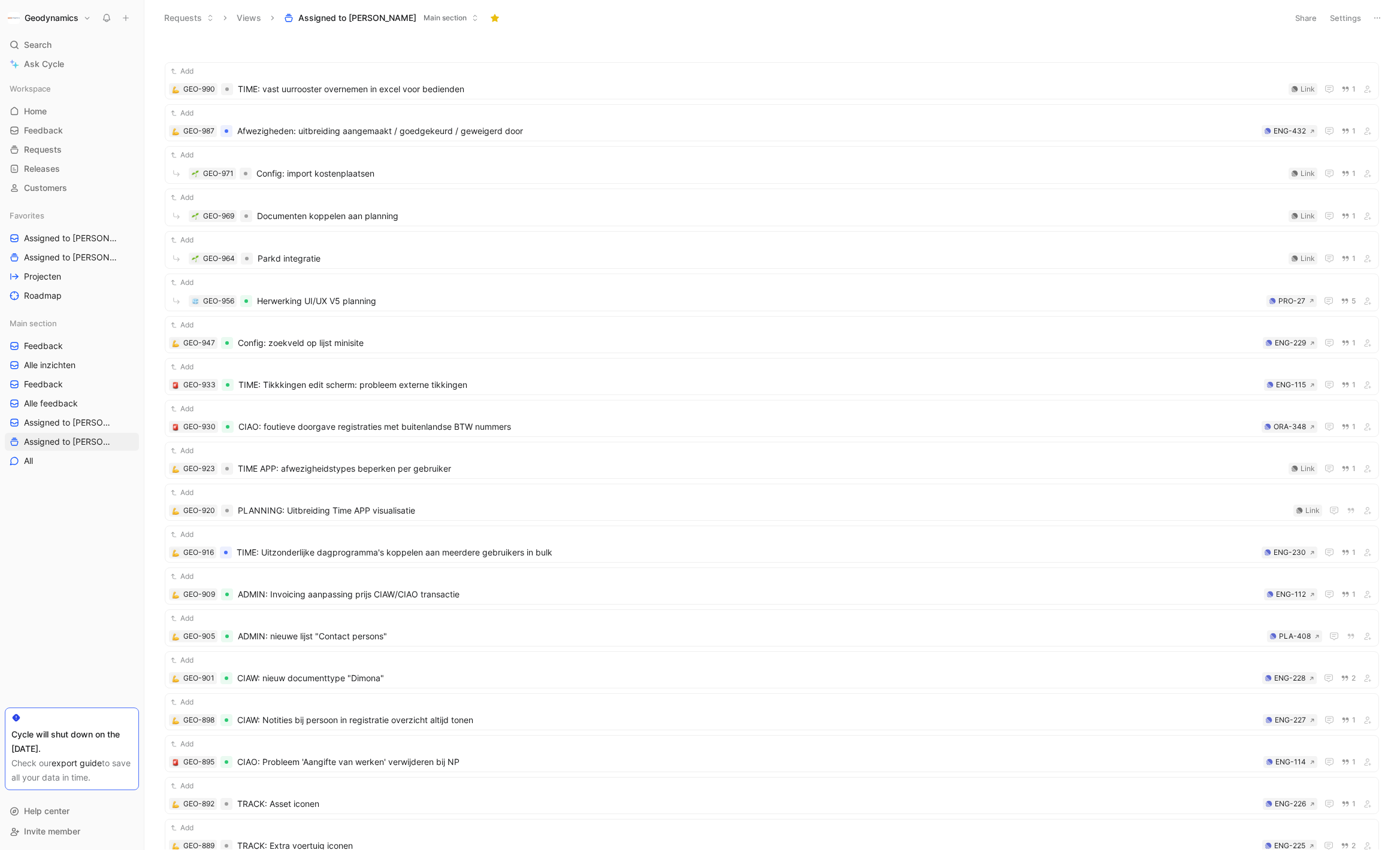
click at [60, 23] on button "Geodynamics" at bounding box center [49, 18] width 90 height 17
click at [39, 121] on div "Workspace settings G then S" at bounding box center [81, 123] width 147 height 19
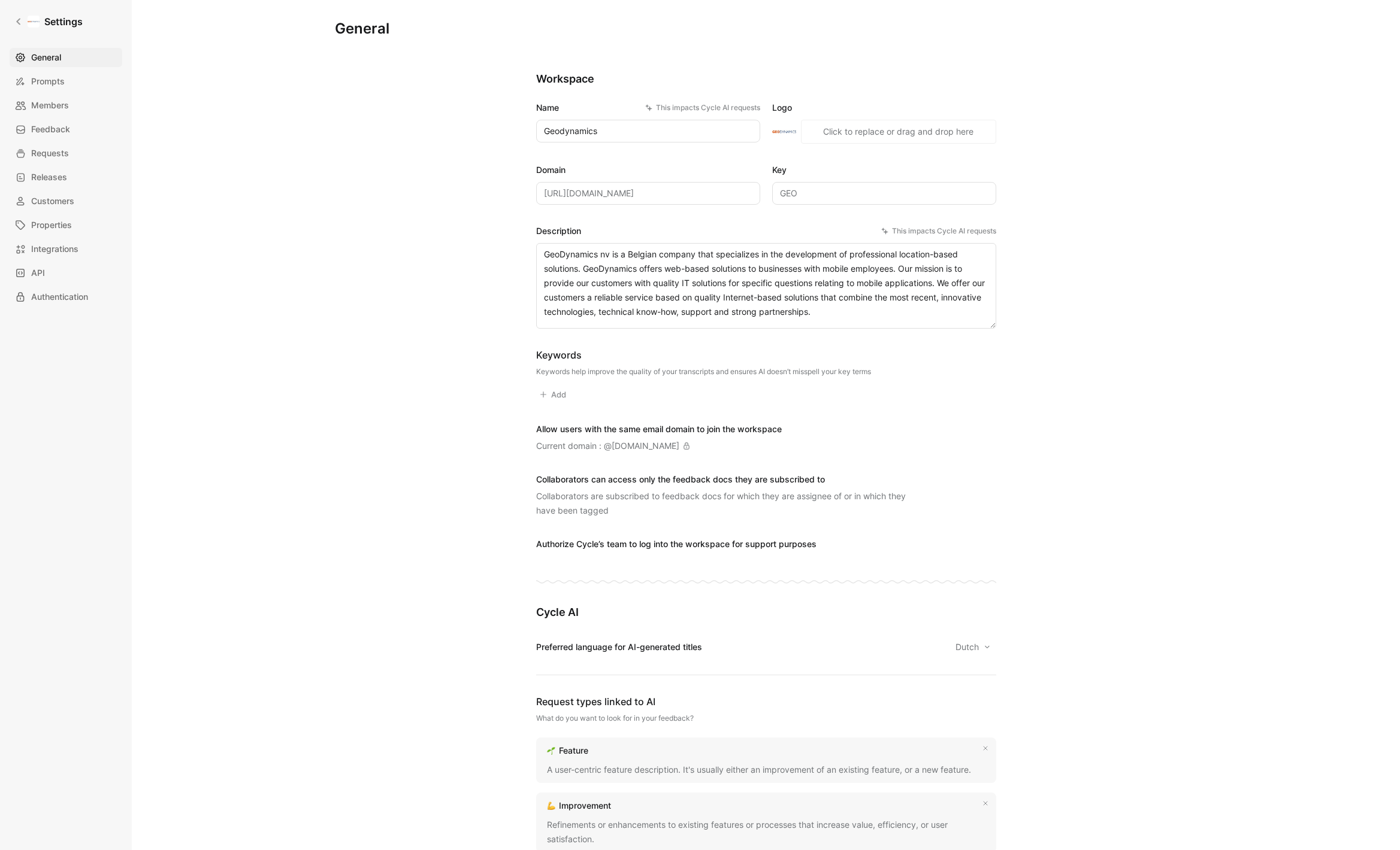
click at [330, 709] on div "General Saved Workspace Name This impacts Cycle AI requests Geodynamics Logo «r…" at bounding box center [766, 425] width 1268 height 850
